Goal: Information Seeking & Learning: Learn about a topic

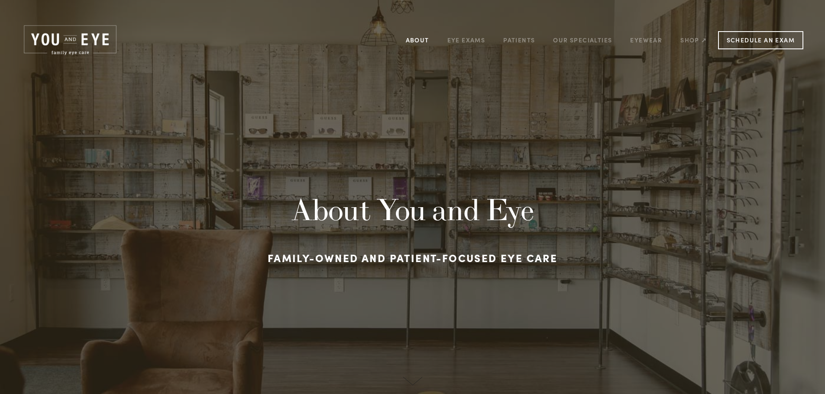
click at [423, 36] on link "About" at bounding box center [417, 39] width 23 height 13
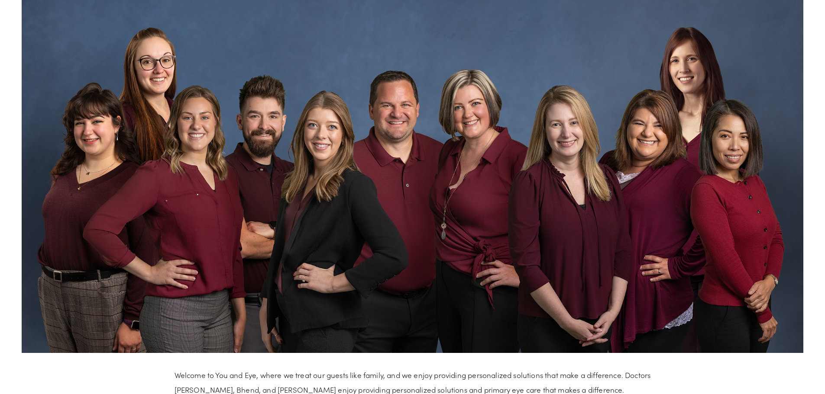
scroll to position [649, 0]
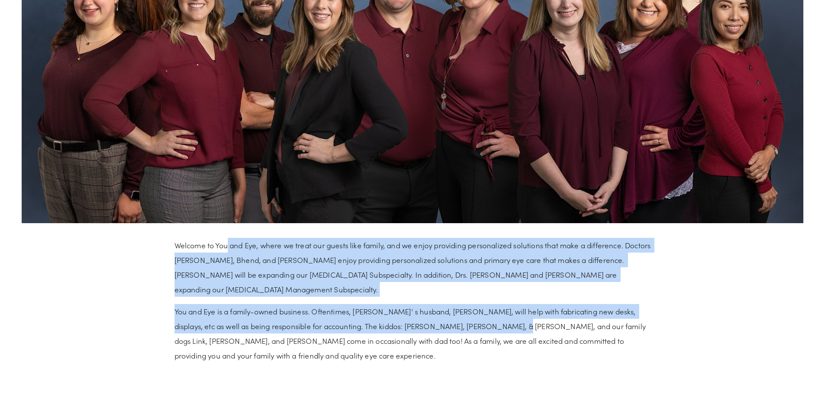
drag, startPoint x: 238, startPoint y: 252, endPoint x: 469, endPoint y: 330, distance: 244.3
click at [469, 330] on div "Welcome to You and Eye, where we treat our guests like family, and we enjoy pro…" at bounding box center [412, 300] width 476 height 125
click at [419, 333] on p "You and Eye is a family-owned business. Oftentimes, [PERSON_NAME]' s husband, […" at bounding box center [412, 333] width 476 height 59
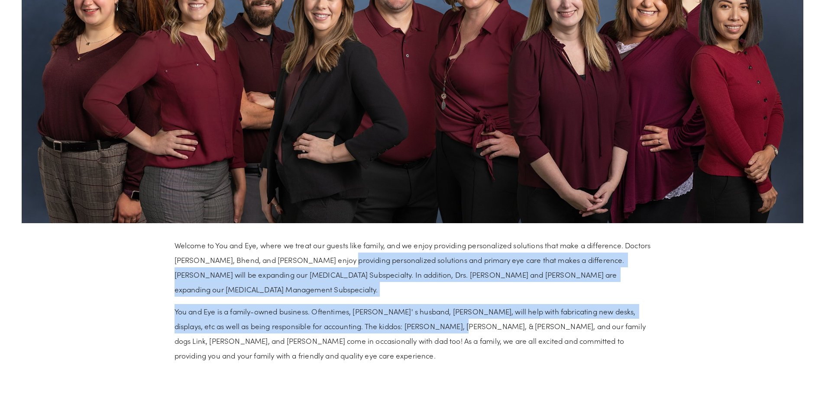
drag, startPoint x: 418, startPoint y: 333, endPoint x: 407, endPoint y: 265, distance: 68.5
click at [407, 265] on div "Welcome to You and Eye, where we treat our guests like family, and we enjoy pro…" at bounding box center [412, 300] width 476 height 125
click at [407, 265] on p "Welcome to You and Eye, where we treat our guests like family, and we enjoy pro…" at bounding box center [412, 267] width 476 height 59
drag, startPoint x: 407, startPoint y: 265, endPoint x: 397, endPoint y: 330, distance: 65.6
click at [397, 330] on div "Welcome to You and Eye, where we treat our guests like family, and we enjoy pro…" at bounding box center [412, 300] width 476 height 125
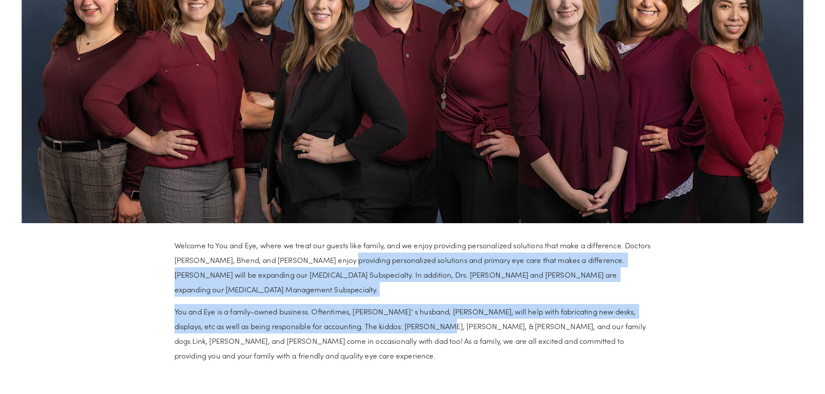
click at [397, 330] on p "You and Eye is a family-owned business. Oftentimes, [PERSON_NAME]' s husband, […" at bounding box center [412, 333] width 476 height 59
drag, startPoint x: 397, startPoint y: 330, endPoint x: 407, endPoint y: 262, distance: 69.2
click at [407, 262] on div "Welcome to You and Eye, where we treat our guests like family, and we enjoy pro…" at bounding box center [412, 300] width 476 height 125
click at [407, 262] on p "Welcome to You and Eye, where we treat our guests like family, and we enjoy pro…" at bounding box center [412, 267] width 476 height 59
drag, startPoint x: 407, startPoint y: 262, endPoint x: 393, endPoint y: 324, distance: 64.1
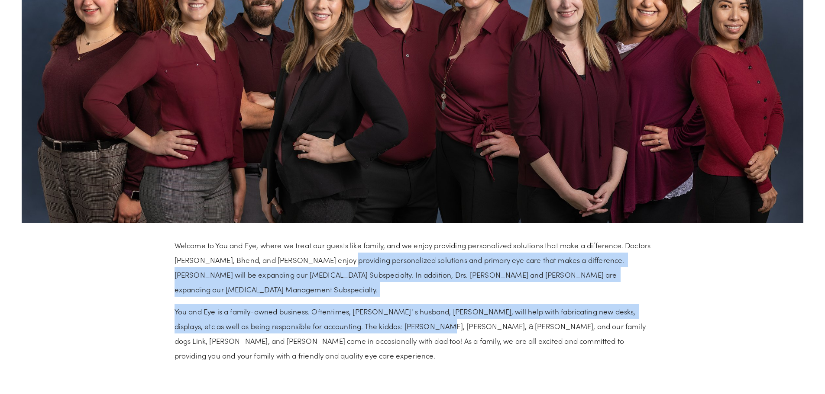
click at [393, 324] on div "Welcome to You and Eye, where we treat our guests like family, and we enjoy pro…" at bounding box center [412, 300] width 476 height 125
click at [393, 322] on p "You and Eye is a family-owned business. Oftentimes, [PERSON_NAME]' s husband, […" at bounding box center [412, 333] width 476 height 59
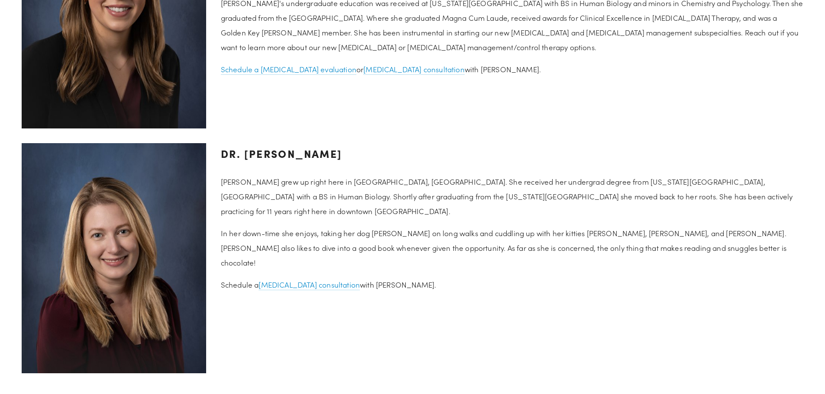
scroll to position [1559, 0]
